Goal: Task Accomplishment & Management: Manage account settings

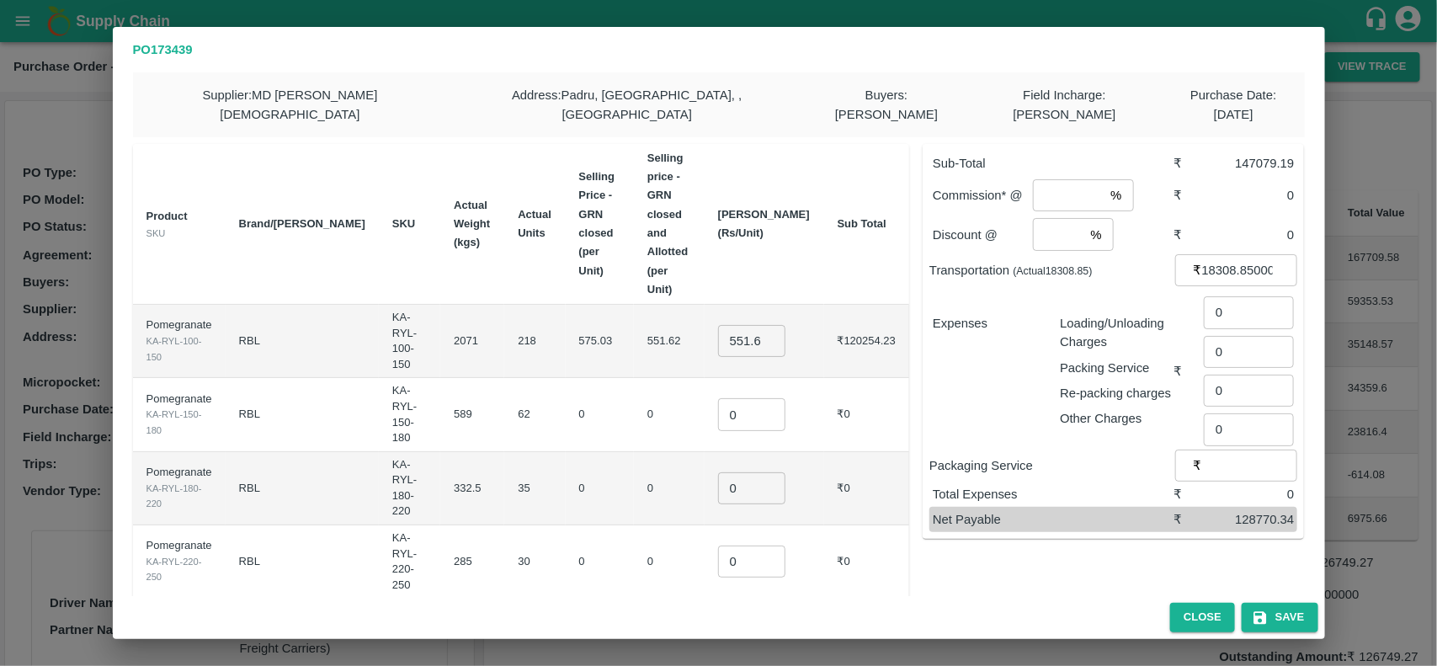
click at [766, 325] on input "551.6249082568808" at bounding box center [751, 341] width 67 height 32
type input "700"
type input "800"
type input "1000"
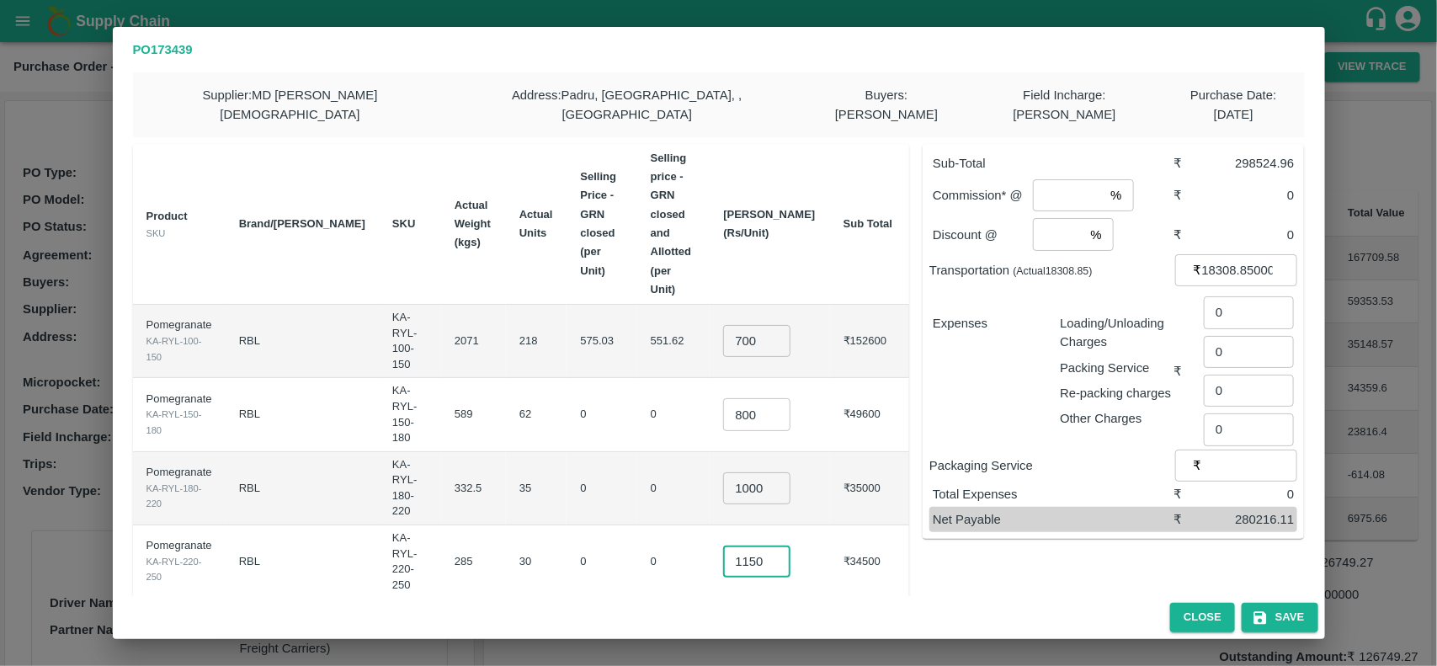
type input "1150"
click at [777, 619] on input "1250" at bounding box center [762, 635] width 67 height 32
type input "1200"
type input "1300"
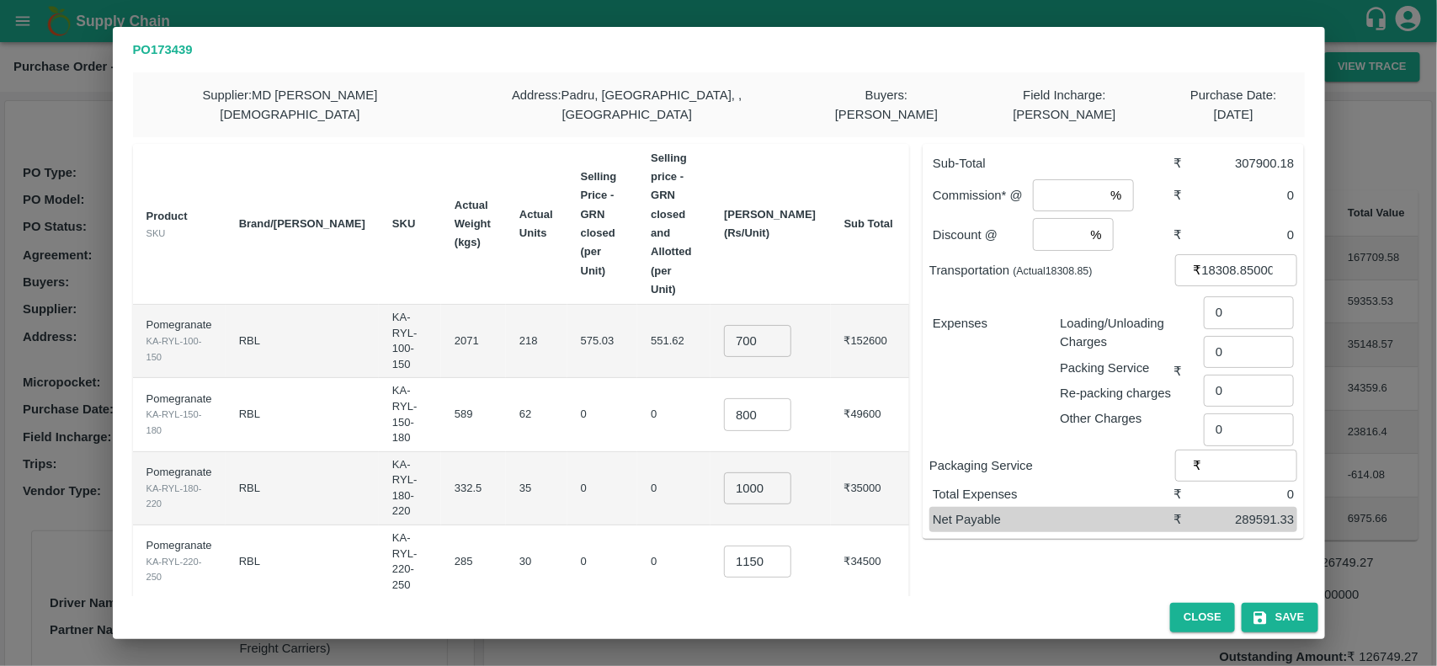
scroll to position [7, 0]
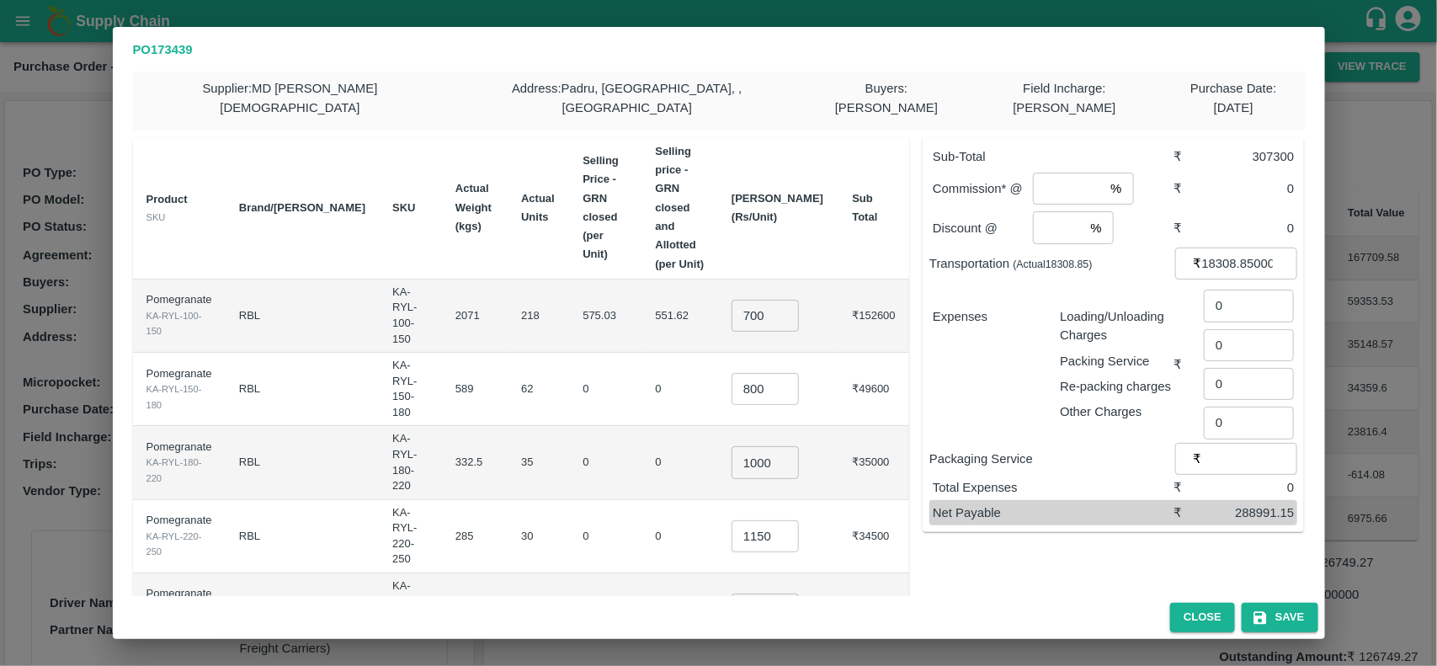
type input "400"
type input "8"
type input "2"
type input "1528"
click at [1049, 564] on div "Sub-Total ₹ 307300 Commission* @ 8 % ​ ₹ 24584 Discount @ 2 % ​ ₹ 6146 Transpor…" at bounding box center [1106, 466] width 395 height 684
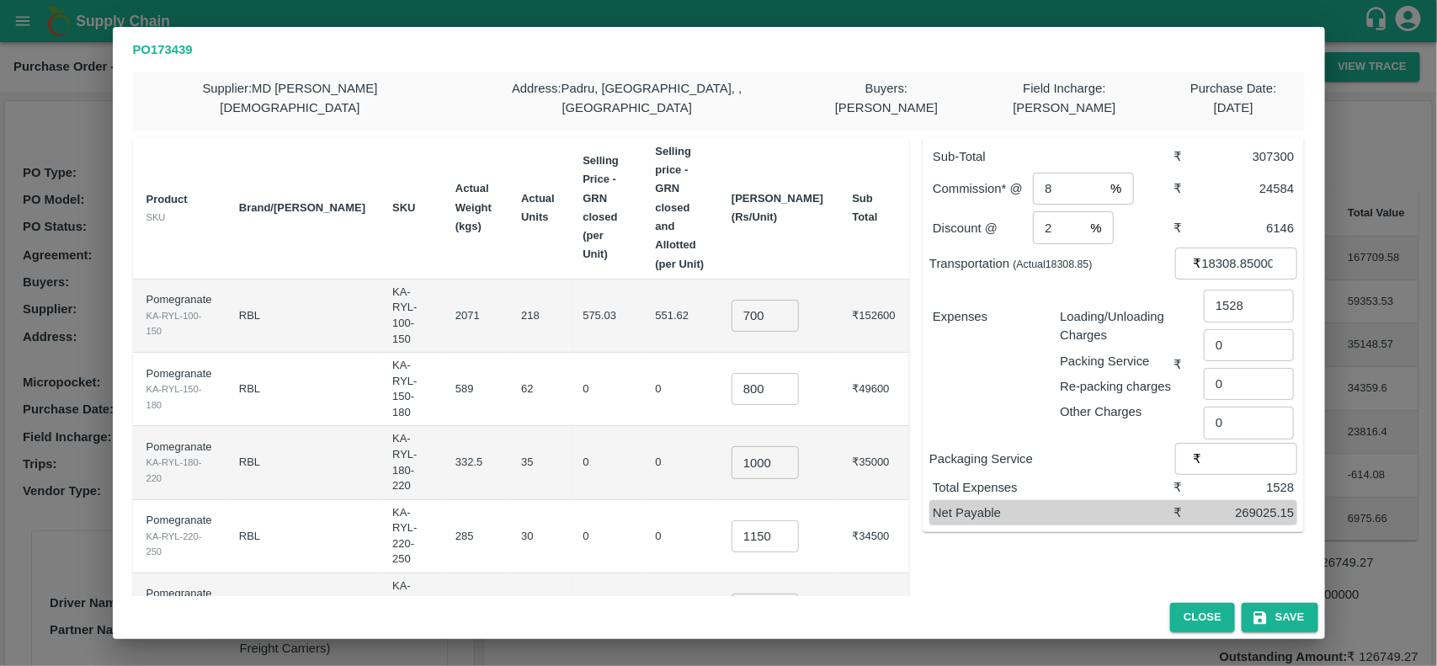
type input "1350"
click at [783, 593] on input "1200" at bounding box center [764, 609] width 67 height 32
click at [795, 593] on input "1250" at bounding box center [764, 609] width 67 height 32
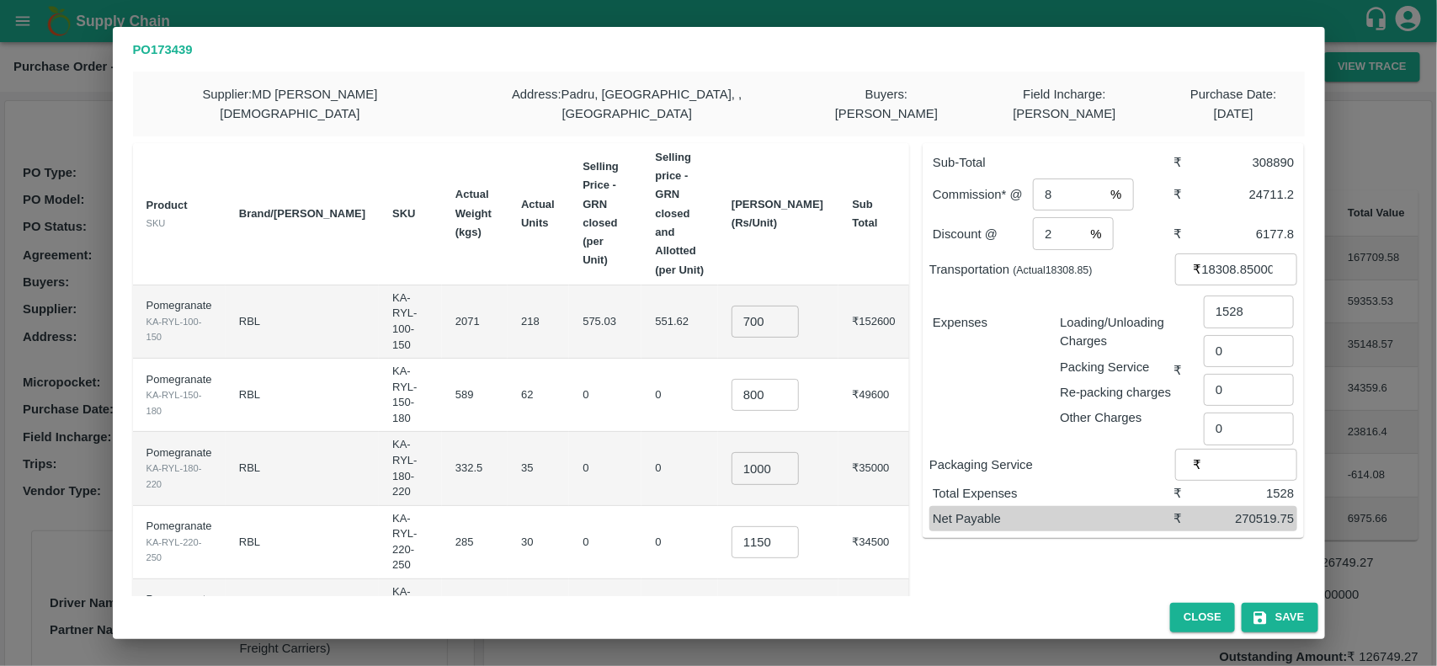
scroll to position [0, 0]
type input "1270"
click at [1301, 621] on button "Save" at bounding box center [1279, 617] width 76 height 29
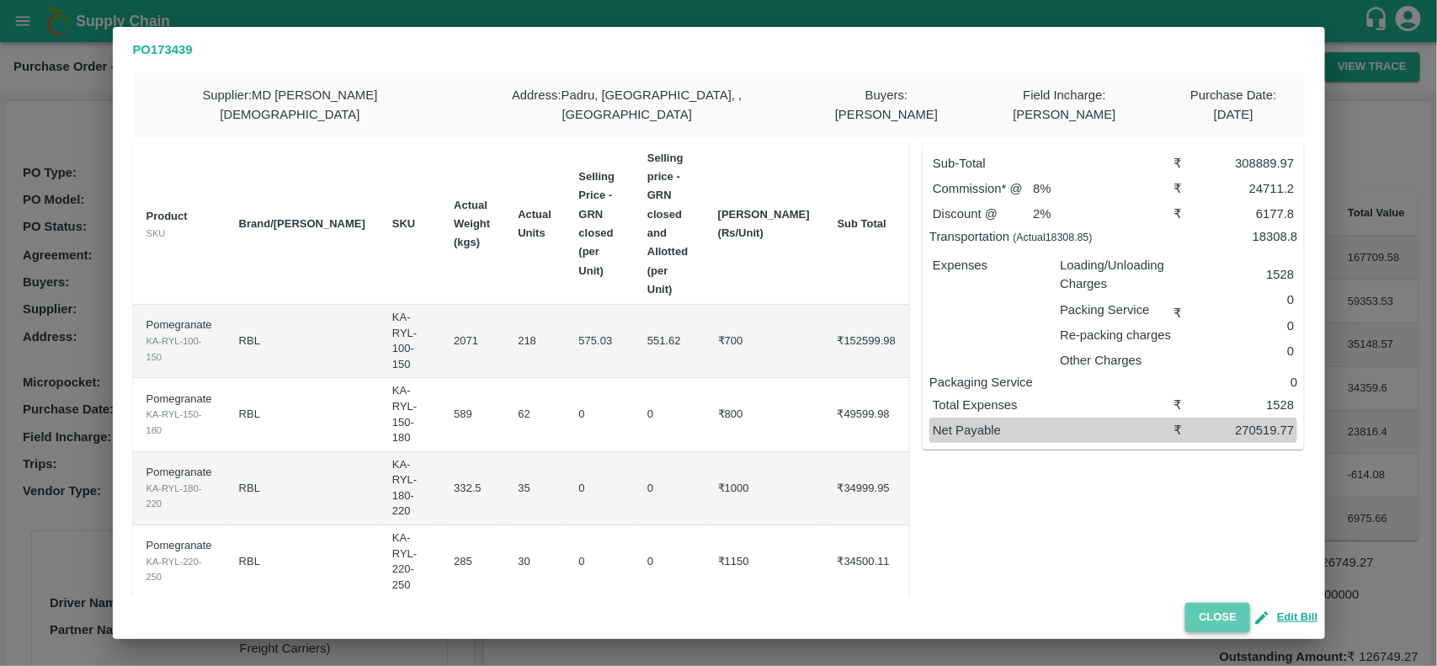
click at [1221, 620] on button "Close" at bounding box center [1217, 617] width 65 height 29
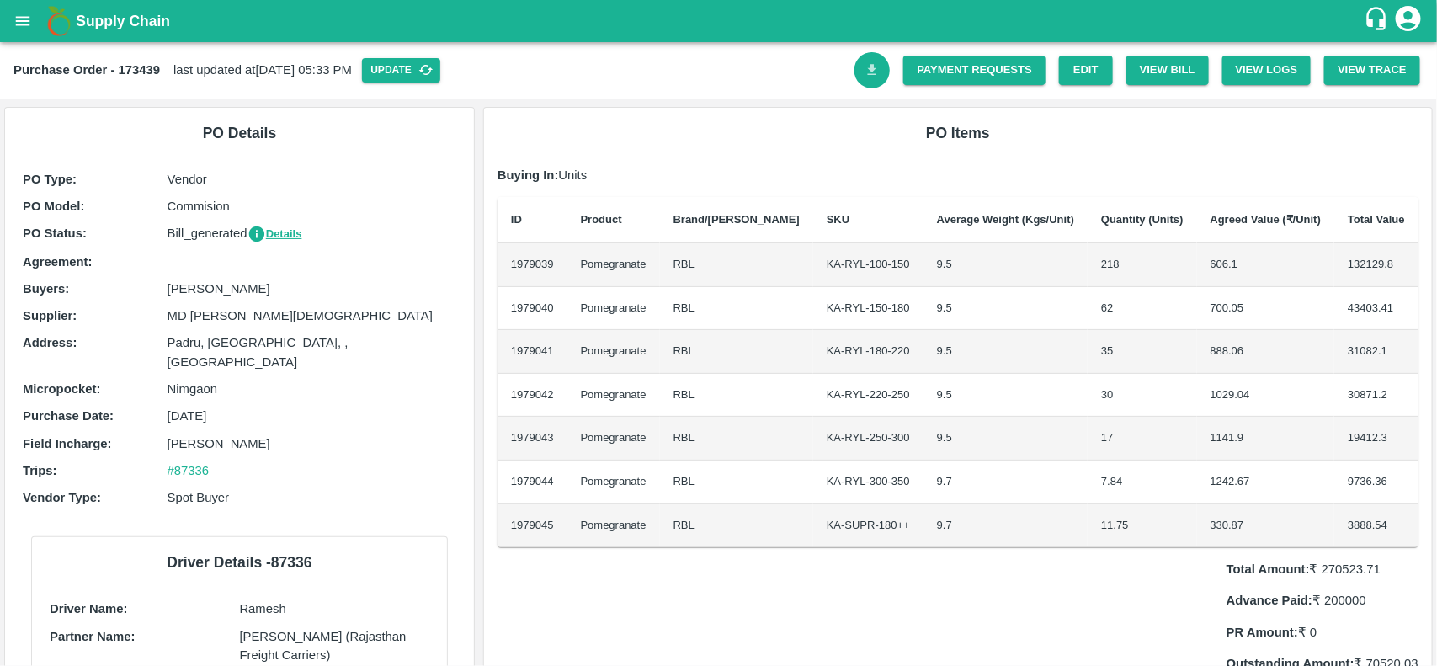
click at [874, 65] on icon "Download Bill" at bounding box center [872, 70] width 16 height 16
click at [1162, 72] on button "View Bill" at bounding box center [1167, 70] width 82 height 29
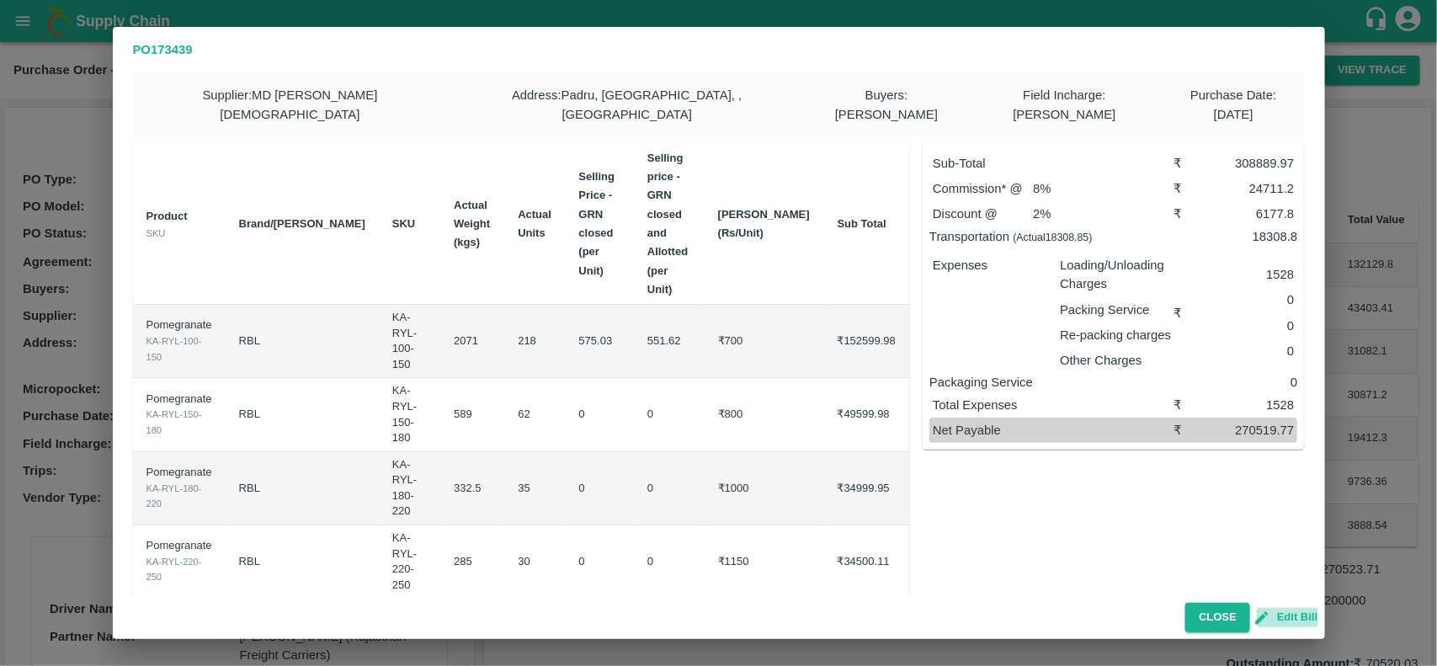
click at [1294, 620] on button "Edit Bill" at bounding box center [1287, 617] width 61 height 19
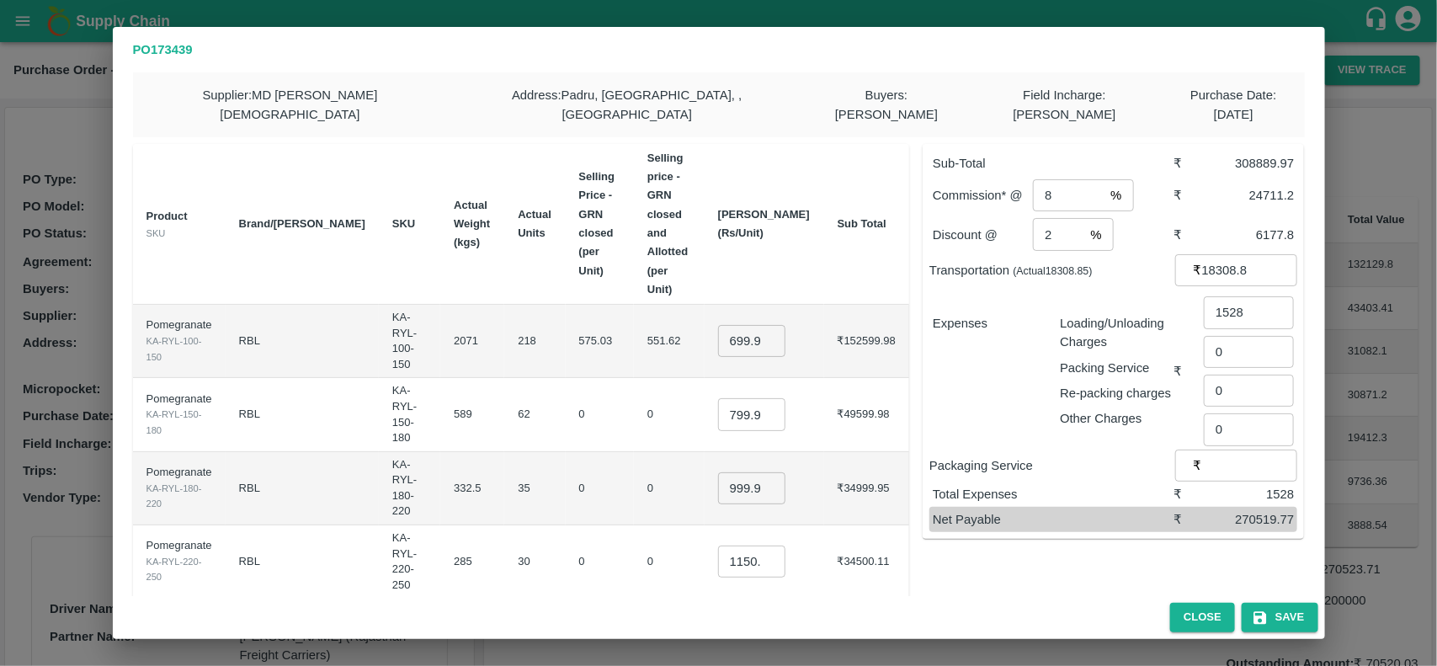
click at [778, 619] on input "1269.998" at bounding box center [751, 635] width 67 height 32
type input "1250.998"
click at [1065, 568] on div "Sub-Total ₹ 308566.97 Commission* @ 8 % ​ ₹ 24685.36 Discount @ 2 % ​ ₹ 6171.34…" at bounding box center [1106, 481] width 395 height 703
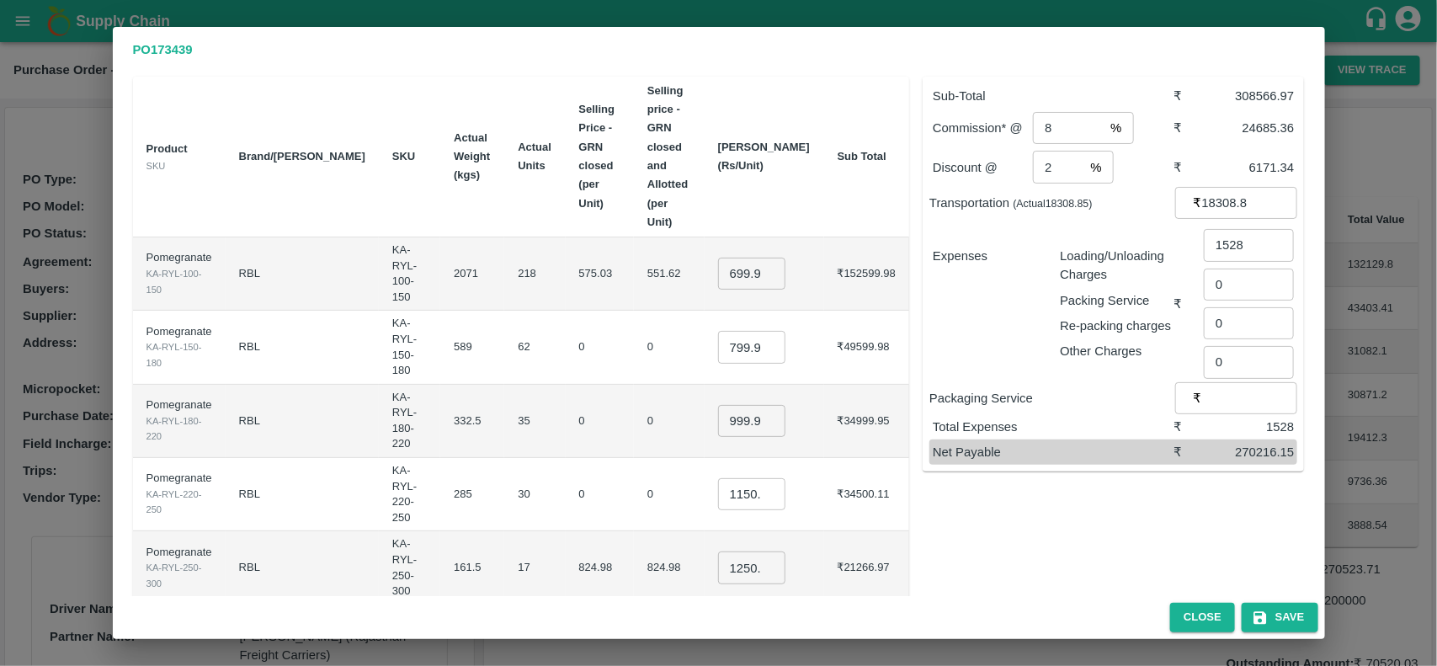
scroll to position [68, 0]
click at [1267, 608] on button "Save" at bounding box center [1279, 617] width 76 height 29
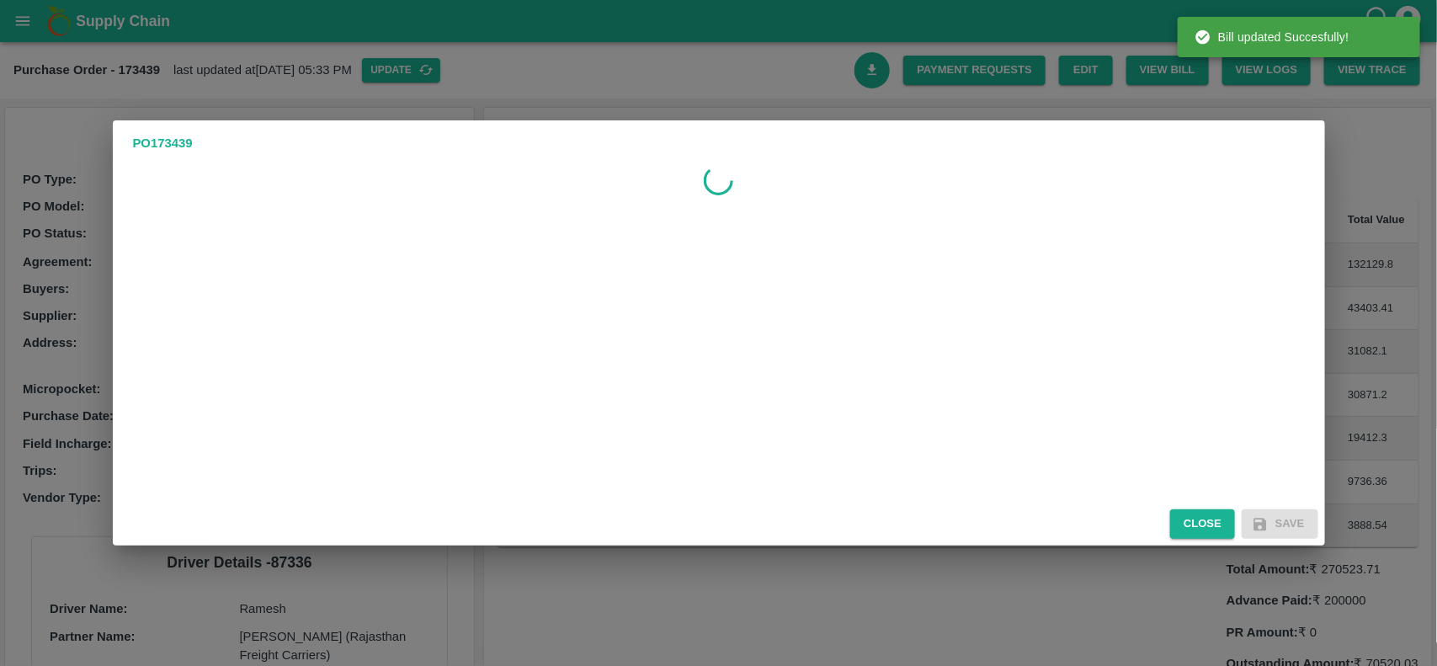
scroll to position [0, 0]
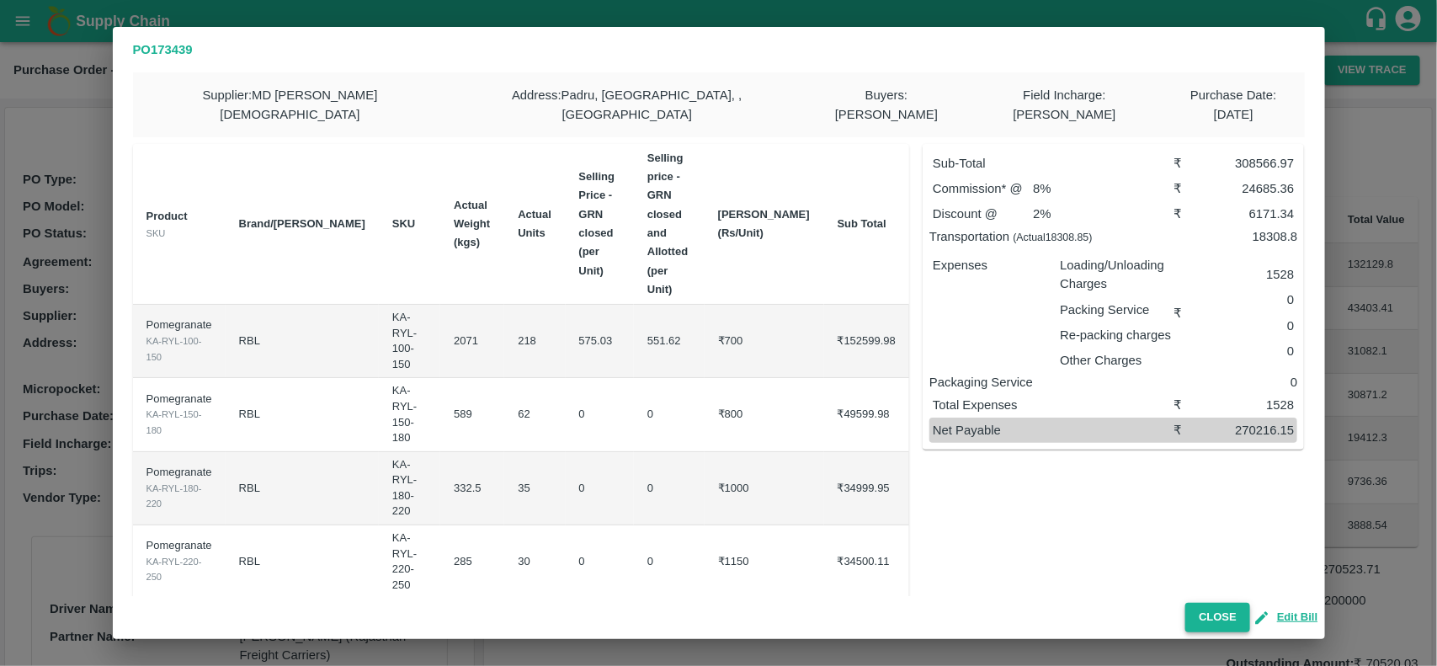
click at [1229, 608] on button "Close" at bounding box center [1217, 617] width 65 height 29
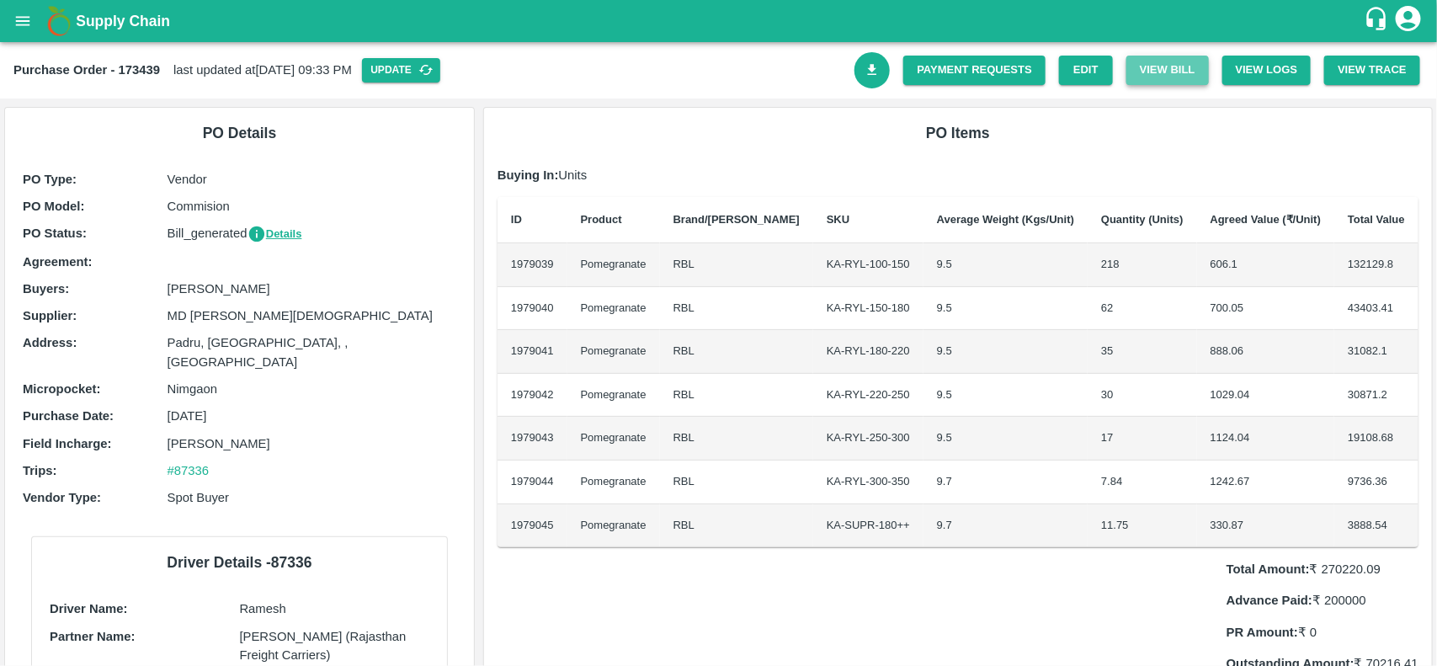
click at [1162, 77] on button "View Bill" at bounding box center [1167, 70] width 82 height 29
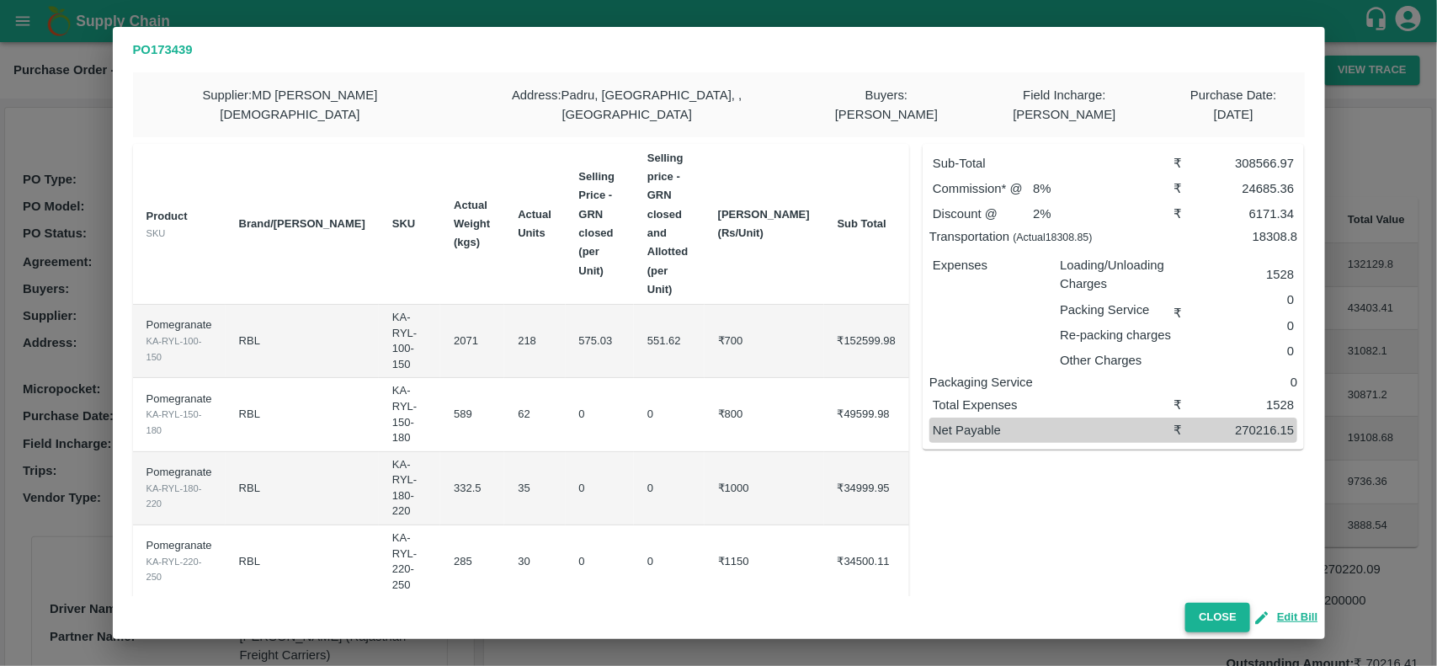
click at [1216, 612] on button "Close" at bounding box center [1217, 617] width 65 height 29
